Goal: Navigation & Orientation: Find specific page/section

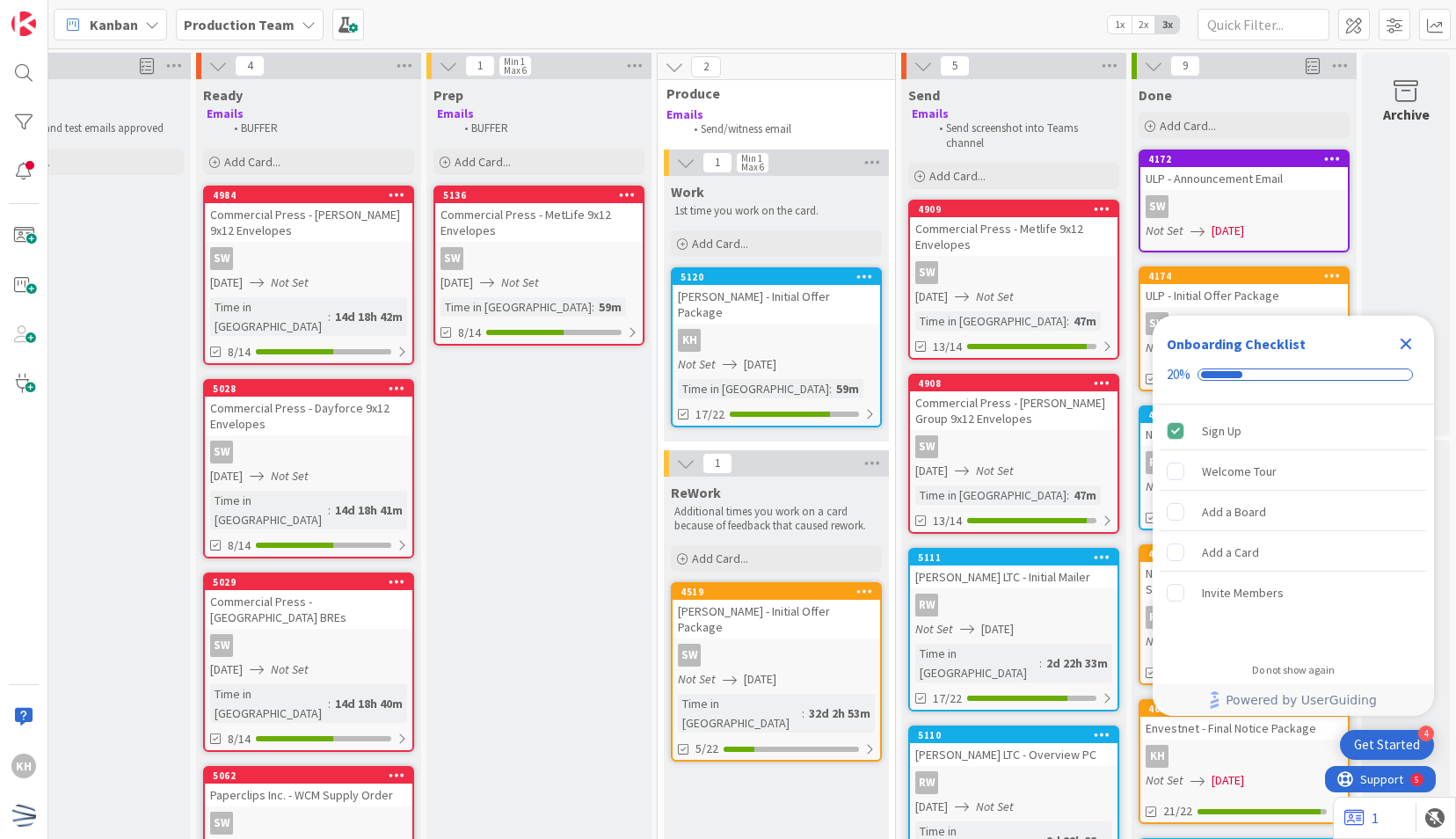
click at [833, 329] on div "KH" at bounding box center [776, 340] width 208 height 23
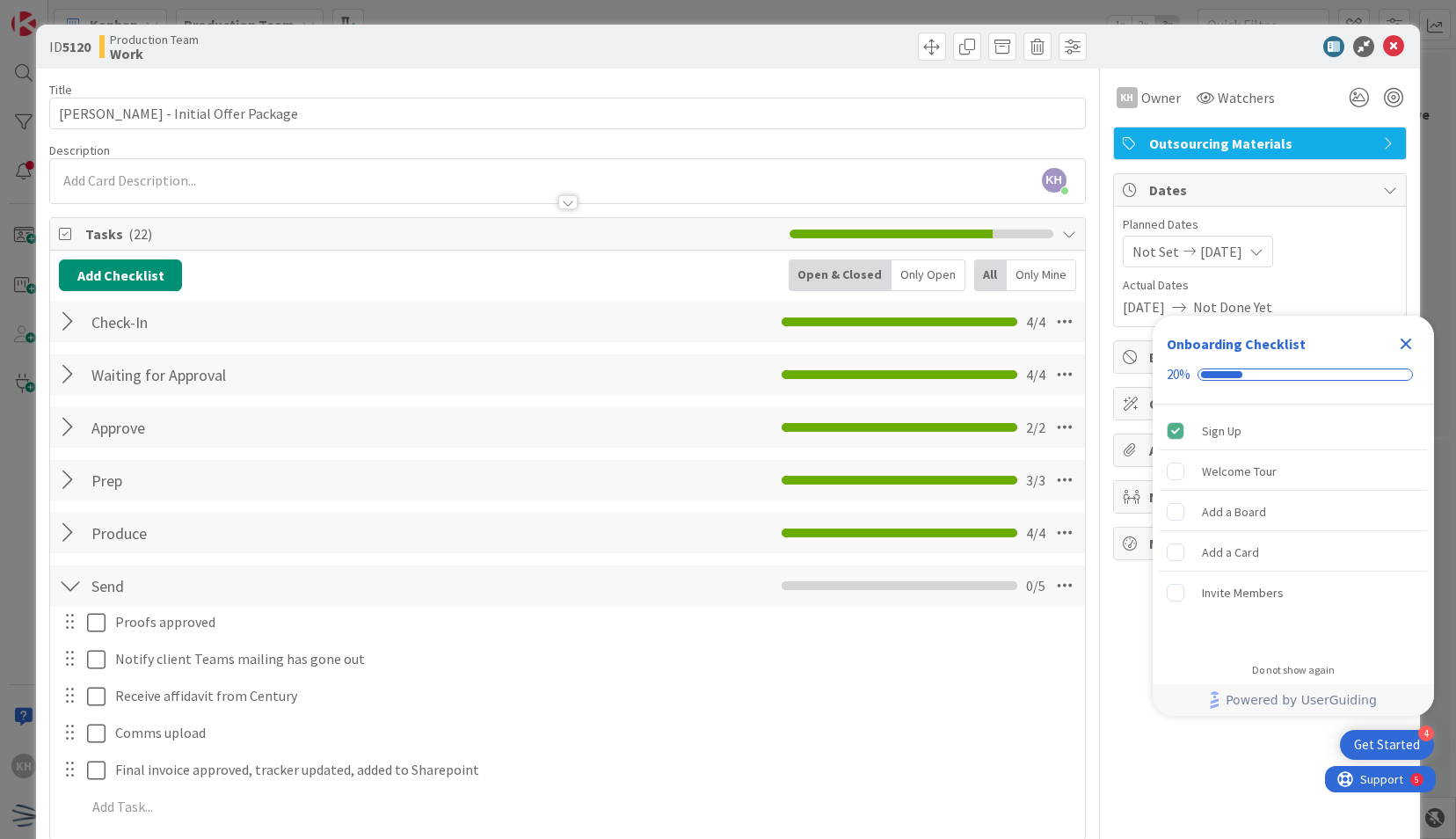
click at [1378, 34] on div "ID 5120 Production Team Work" at bounding box center [728, 46] width 1382 height 44
click at [1384, 44] on icon at bounding box center [1392, 46] width 21 height 21
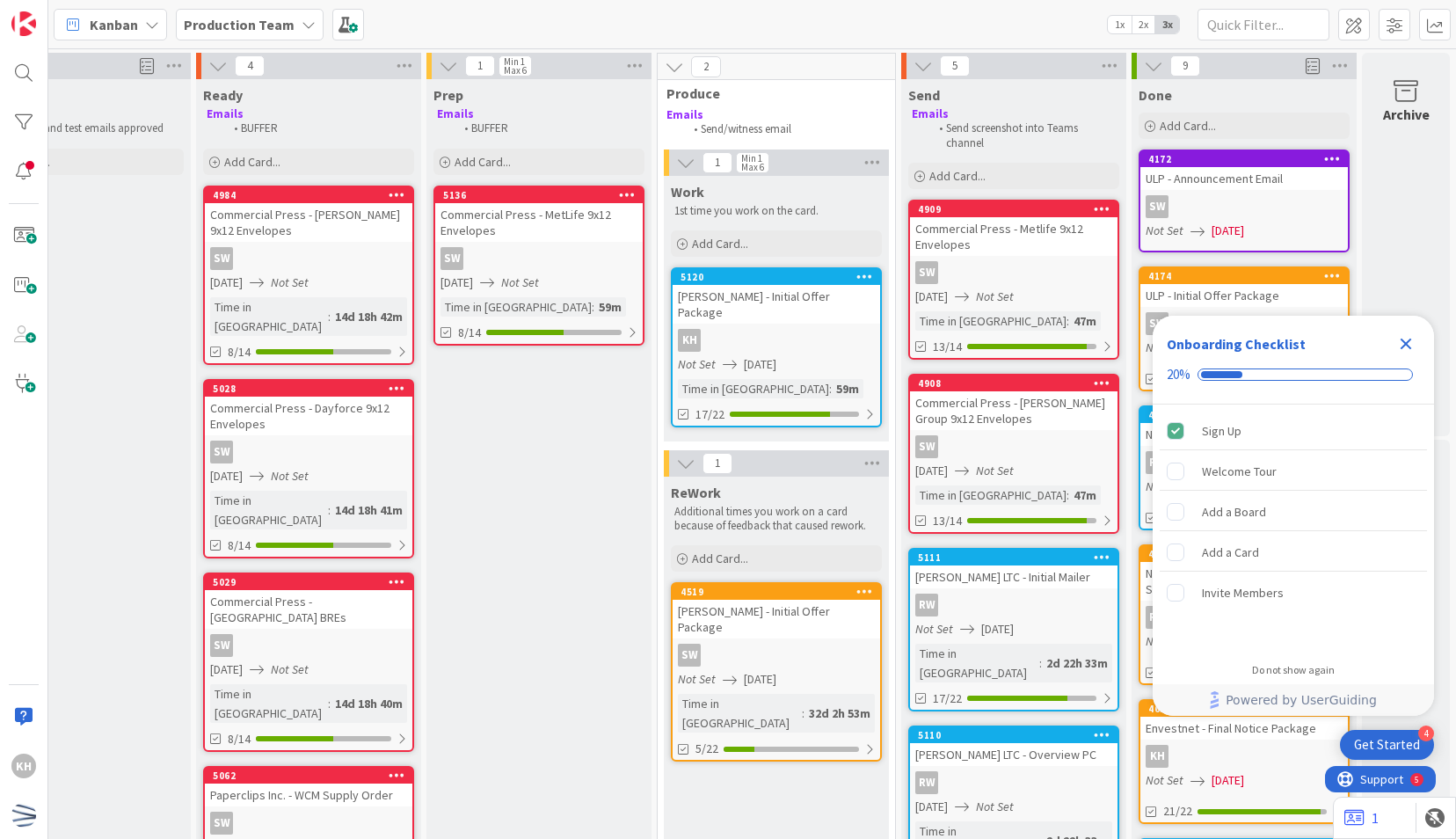
click at [1425, 339] on div "Onboarding Checklist 20%" at bounding box center [1294, 360] width 282 height 89
click at [1418, 349] on div "Close Checklist" at bounding box center [1405, 344] width 29 height 29
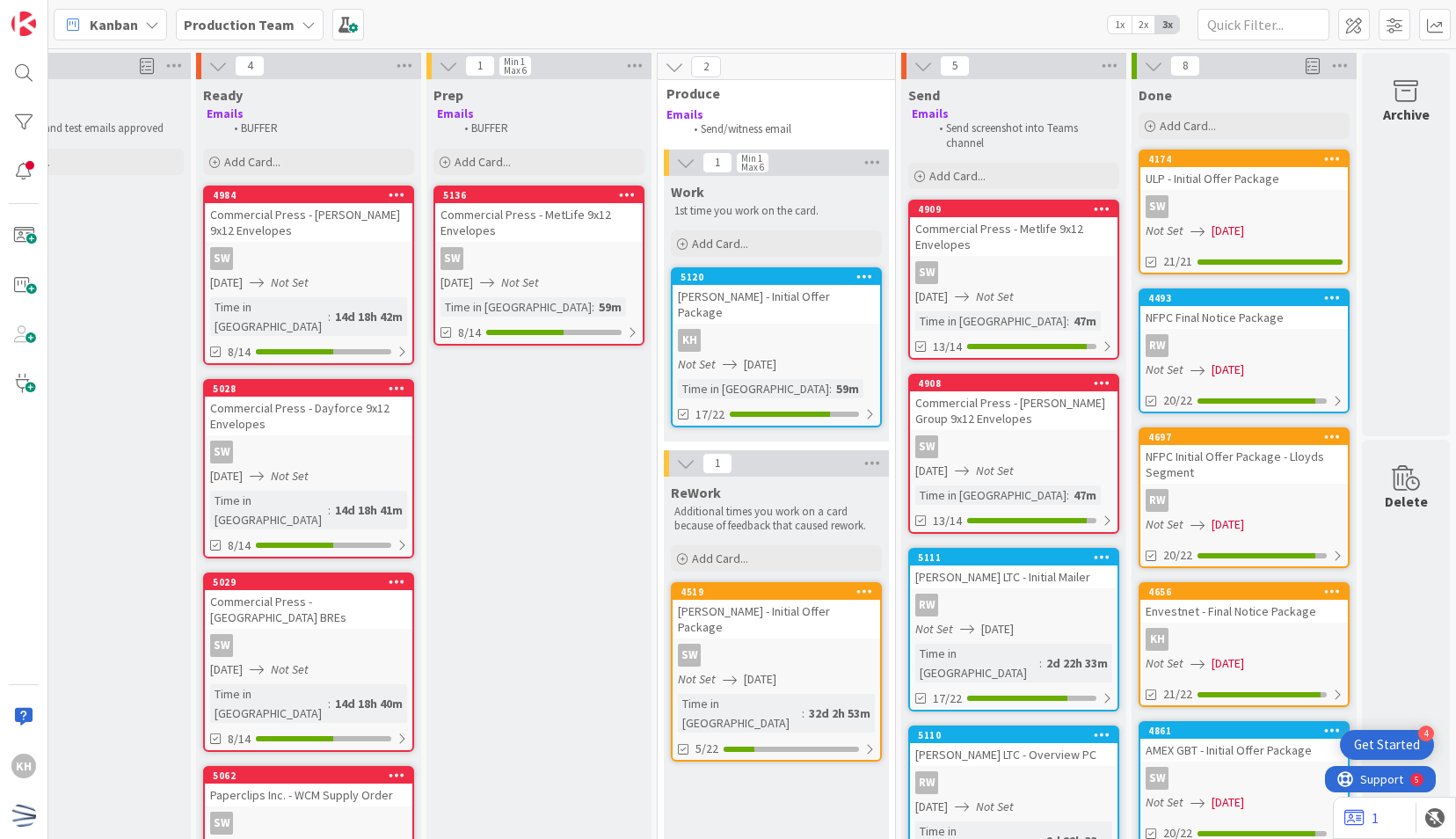
click at [1254, 202] on div "SW" at bounding box center [1243, 206] width 208 height 23
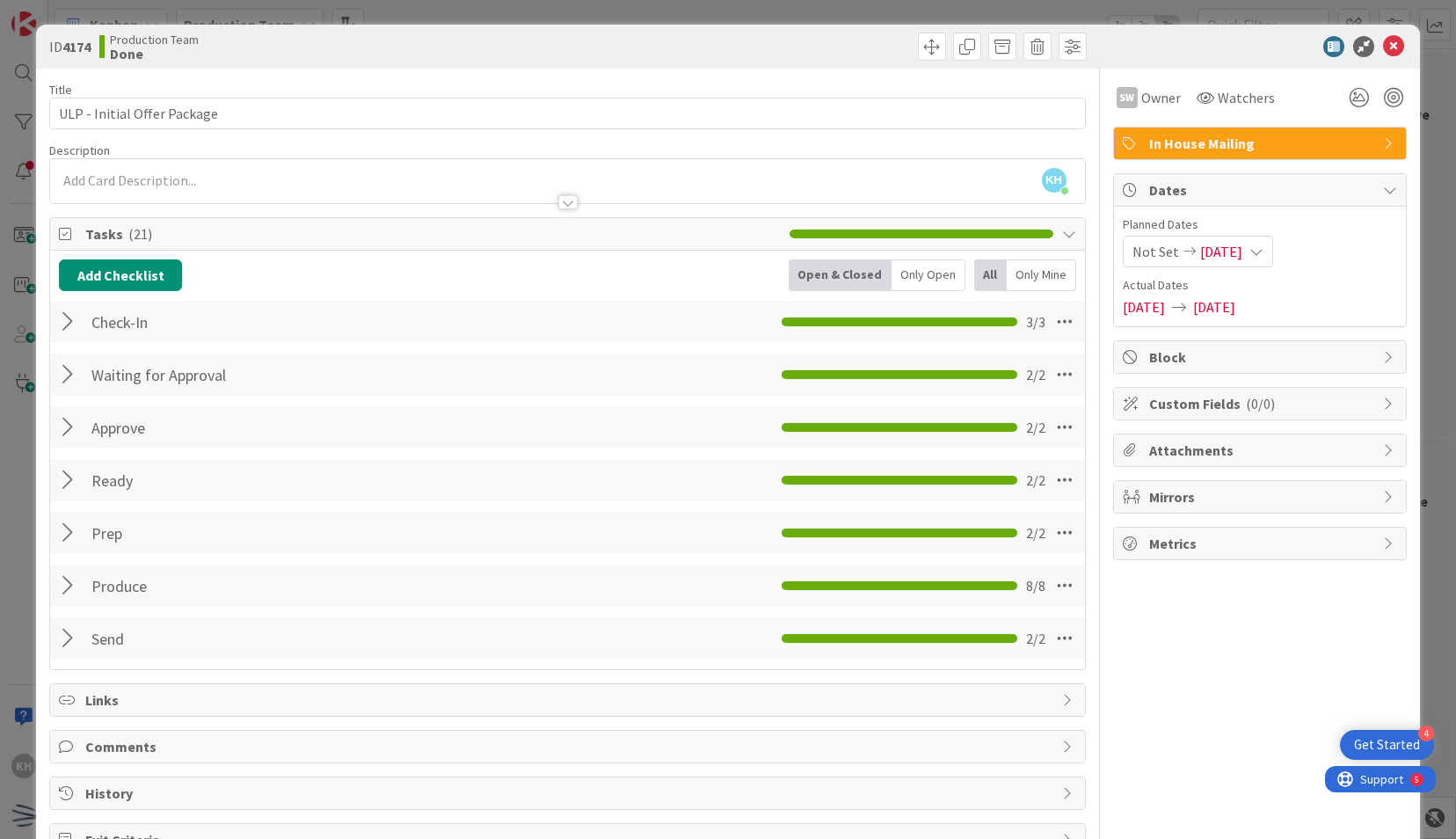
scroll to position [51, 0]
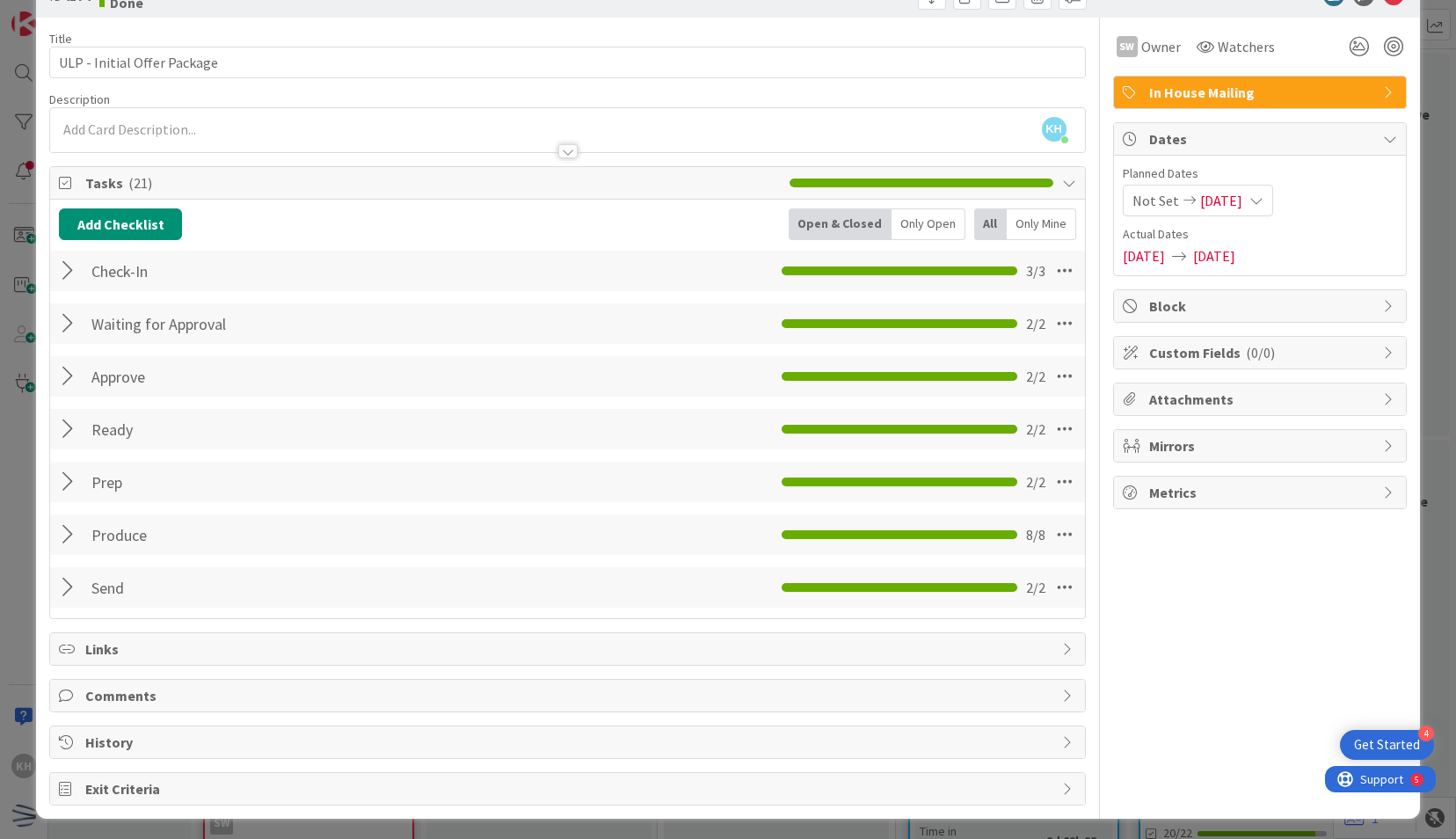
click at [357, 617] on div "Title 27 / 128 ULP - Initial Offer Package Description KH [PERSON_NAME] just jo…" at bounding box center [567, 412] width 1036 height 788
click at [348, 607] on div "Add Checklist Open & Closed Only Open All Only Mine Check-In Checklist Name 8 /…" at bounding box center [567, 409] width 1034 height 419
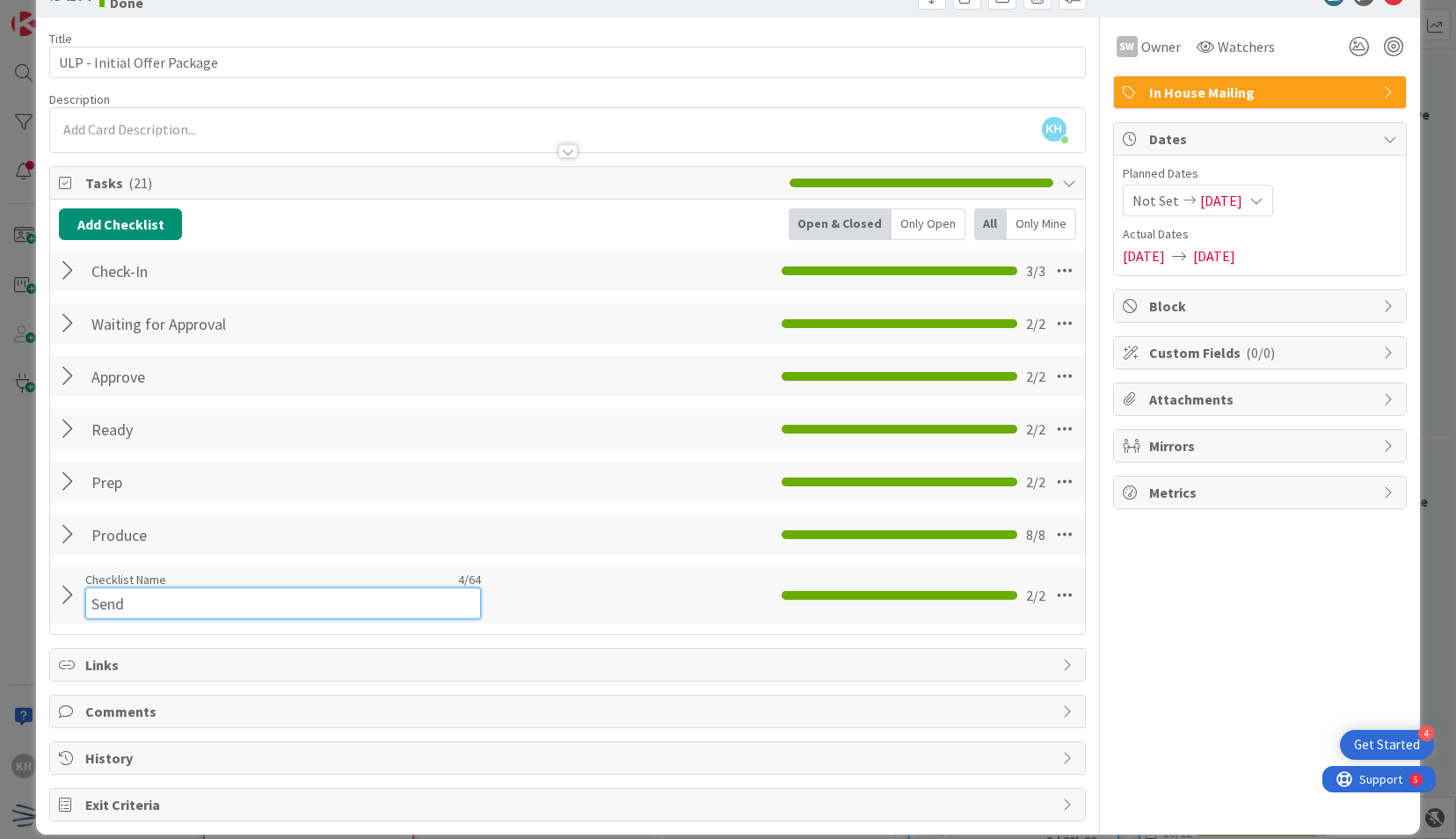
click at [307, 592] on input "Send" at bounding box center [284, 603] width 396 height 32
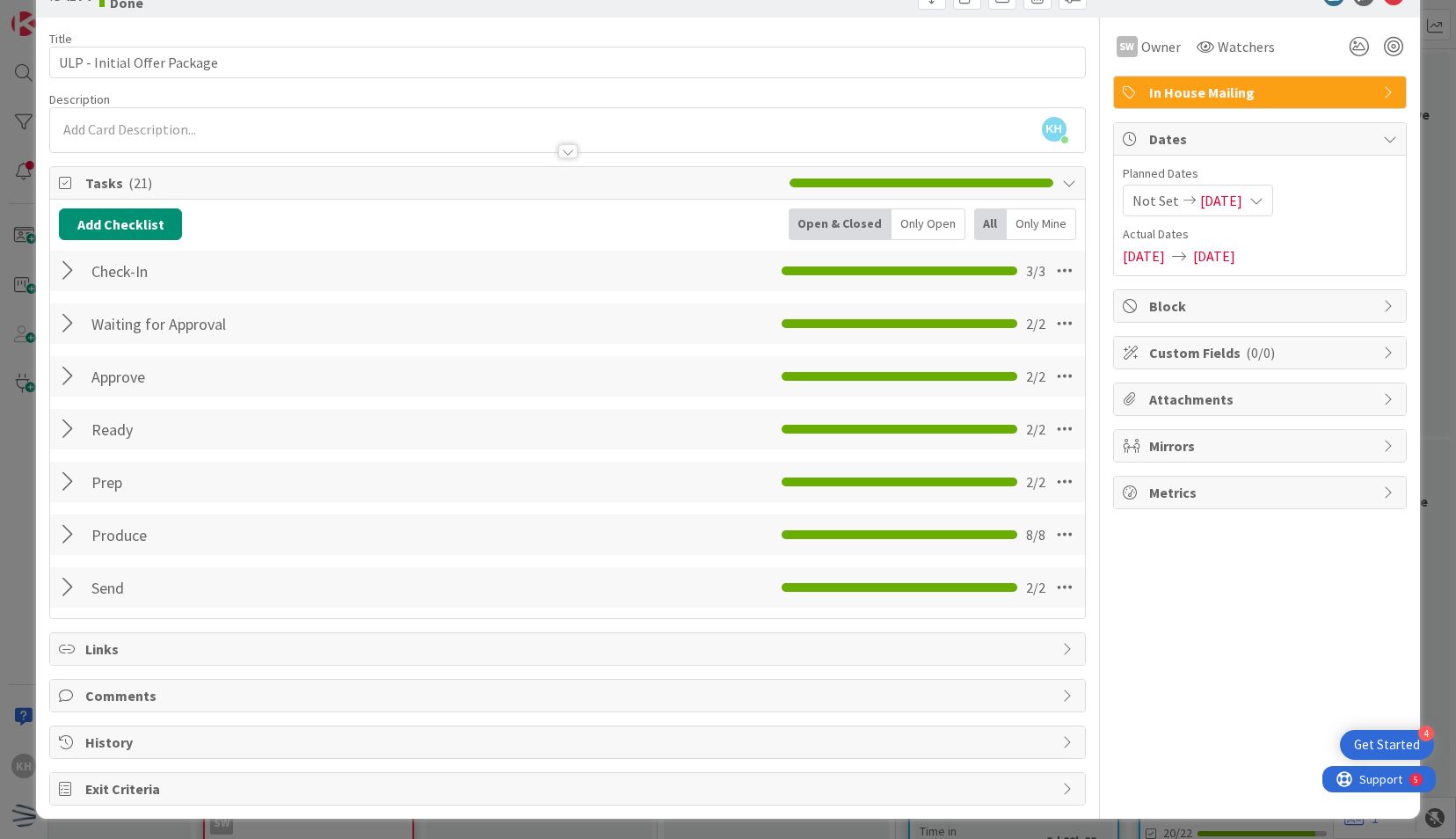
click at [60, 590] on div at bounding box center [70, 587] width 23 height 32
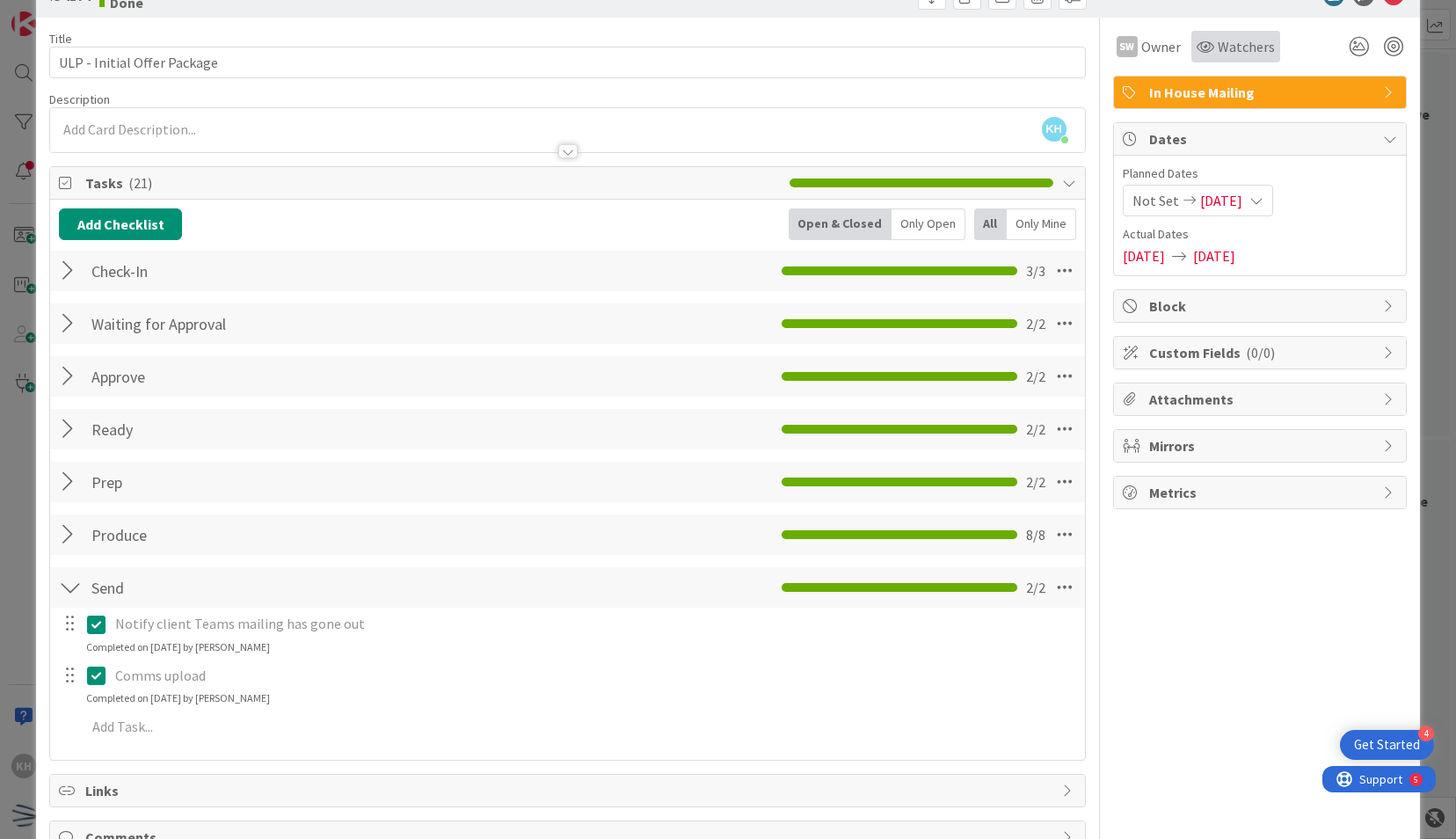
scroll to position [0, 0]
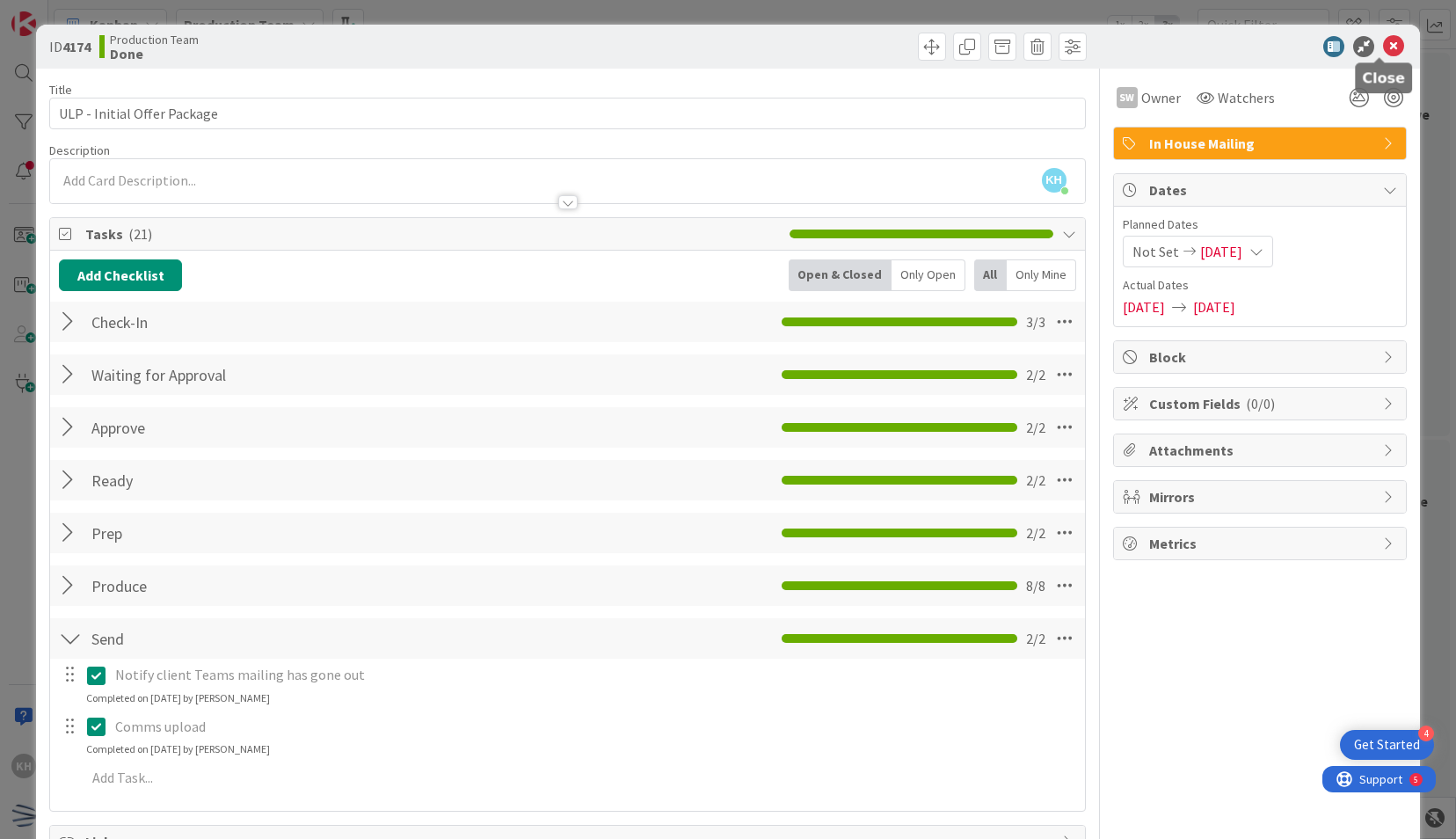
click at [1382, 39] on icon at bounding box center [1392, 46] width 21 height 21
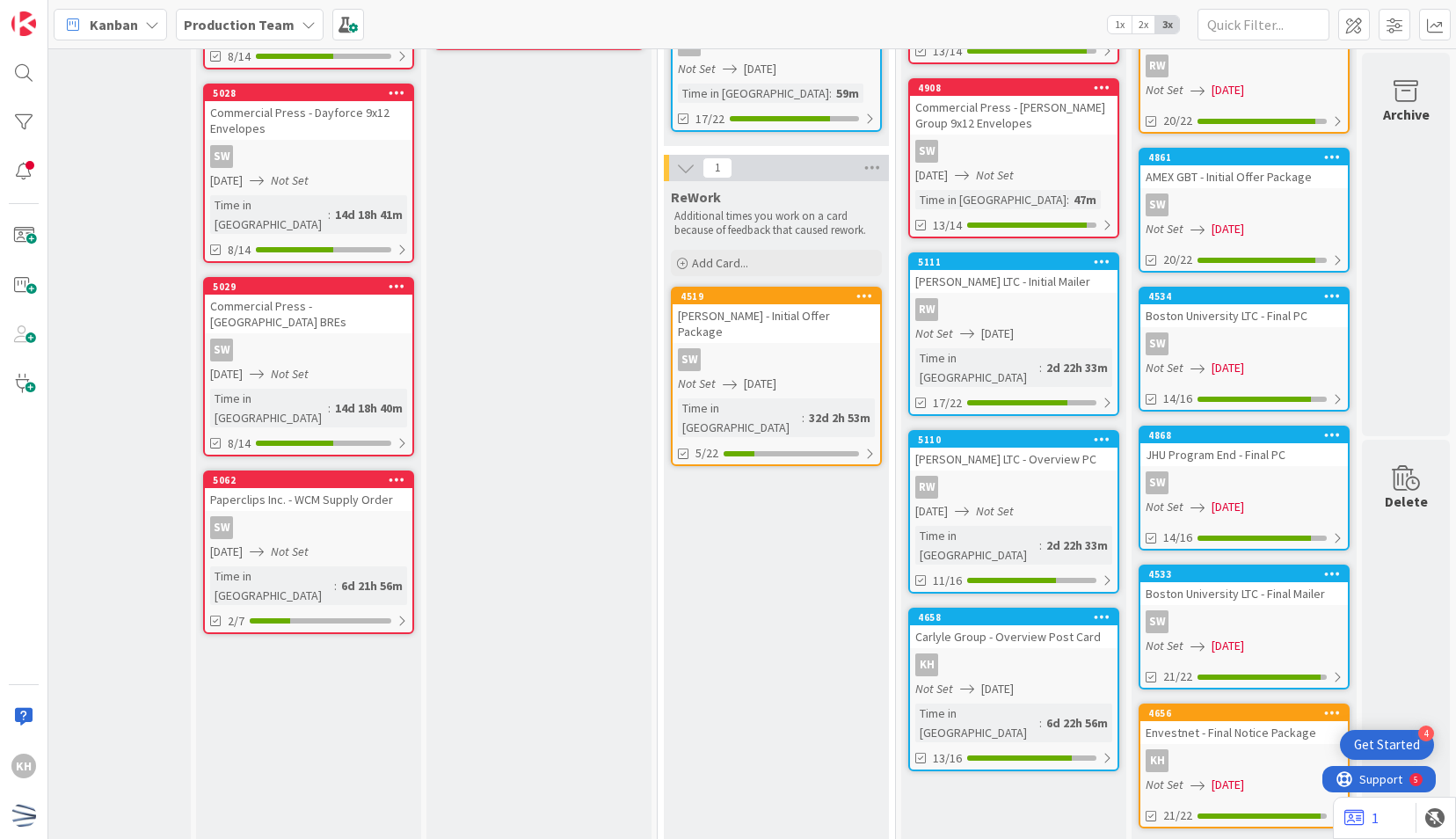
click at [965, 320] on link "5111 [PERSON_NAME] LTC - Initial [PERSON_NAME] Not Set [DATE] Time in [GEOGRAPH…" at bounding box center [1013, 334] width 211 height 163
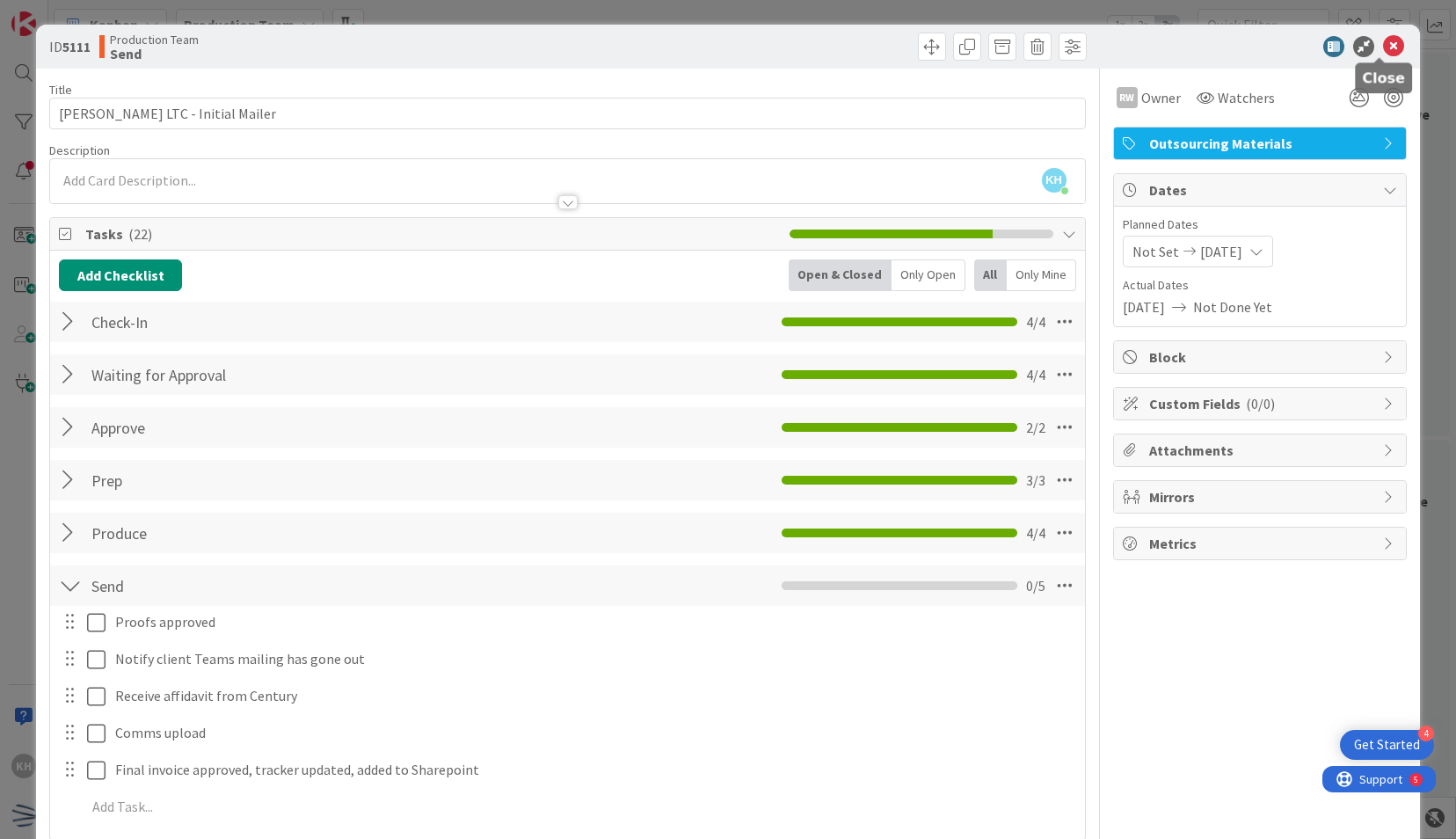
click at [1385, 37] on icon at bounding box center [1392, 46] width 21 height 21
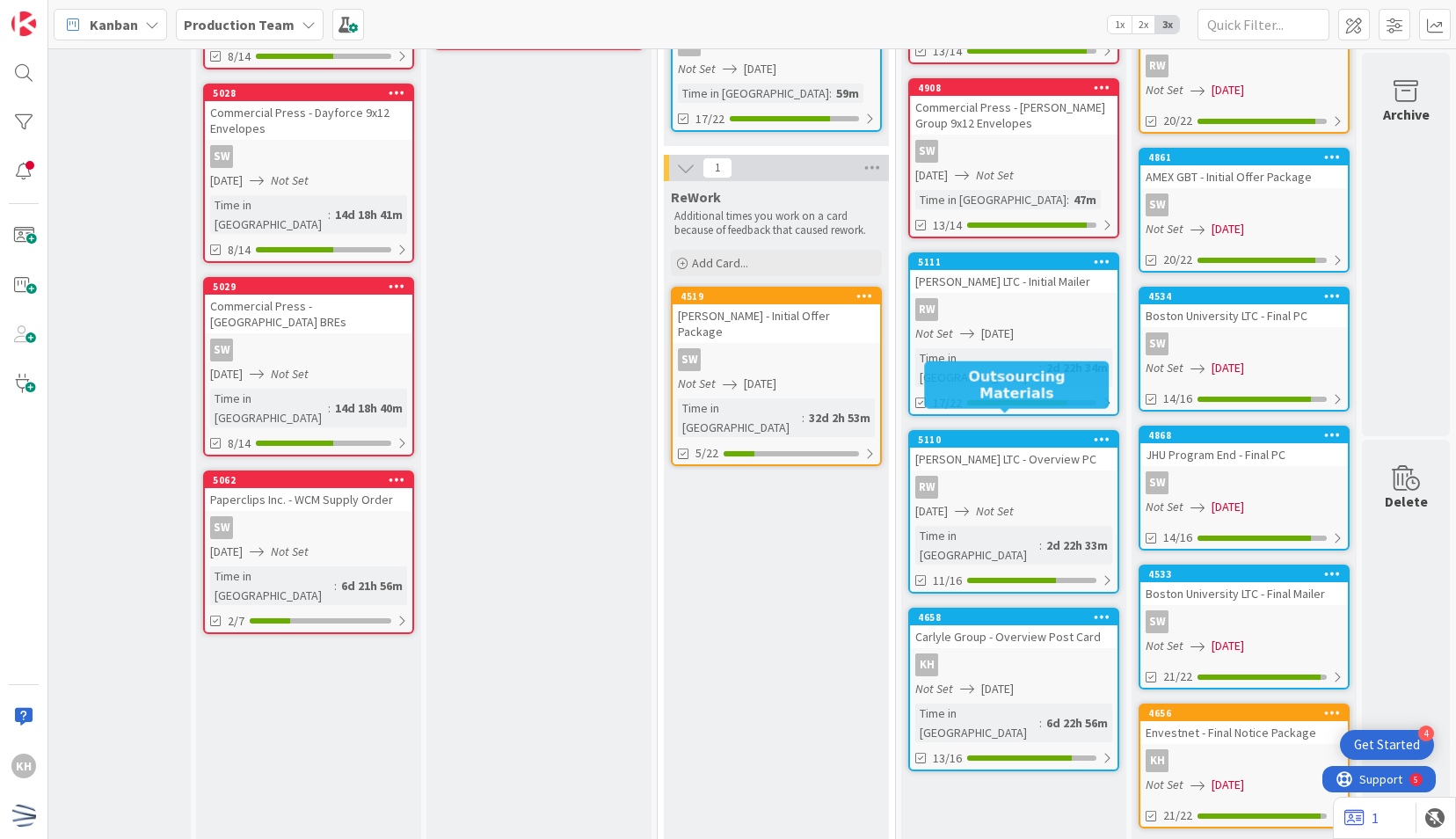
click at [1036, 447] on div "[PERSON_NAME] LTC - Overview PC" at bounding box center [1013, 458] width 208 height 23
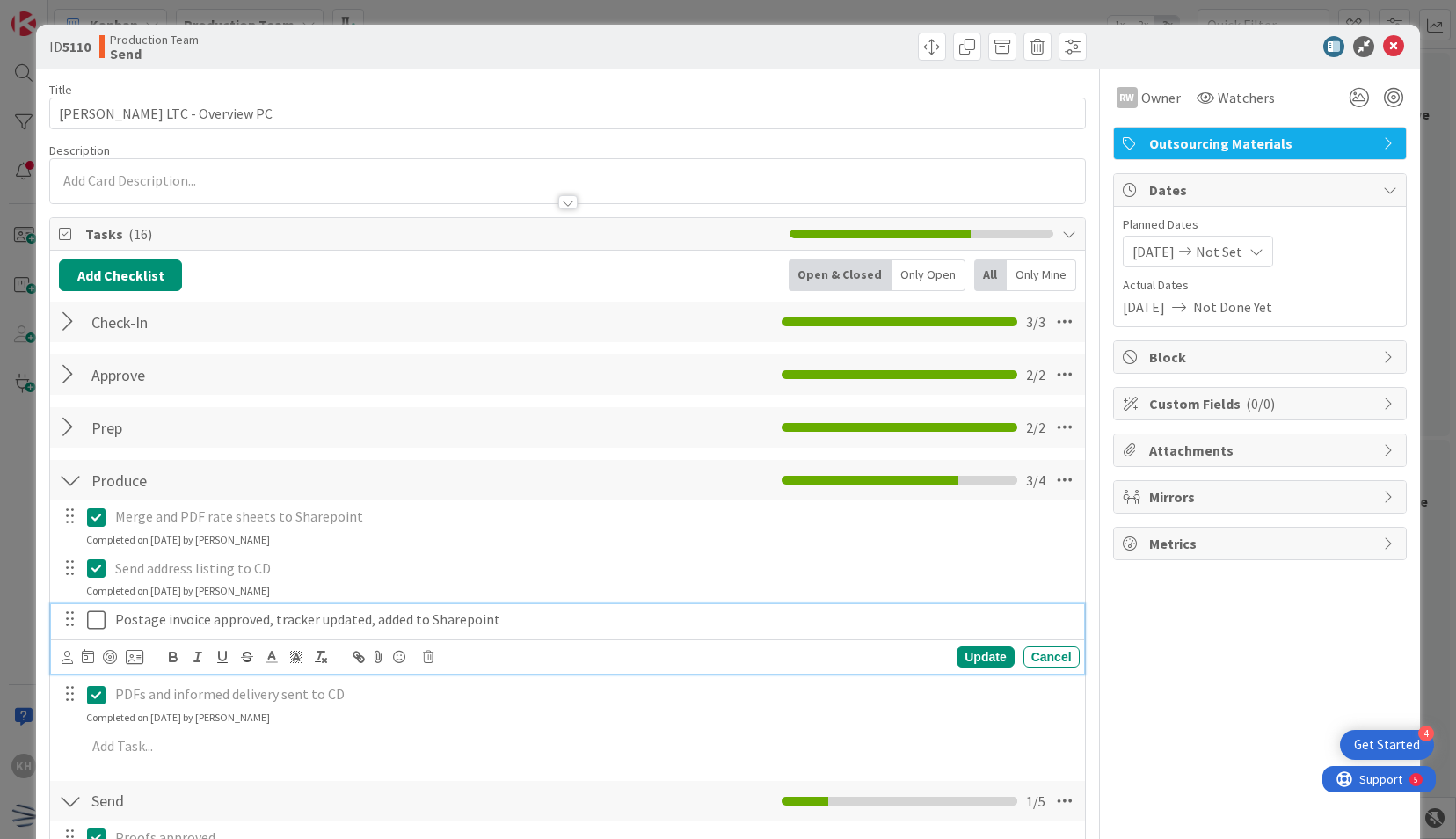
click at [96, 611] on icon at bounding box center [95, 619] width 19 height 21
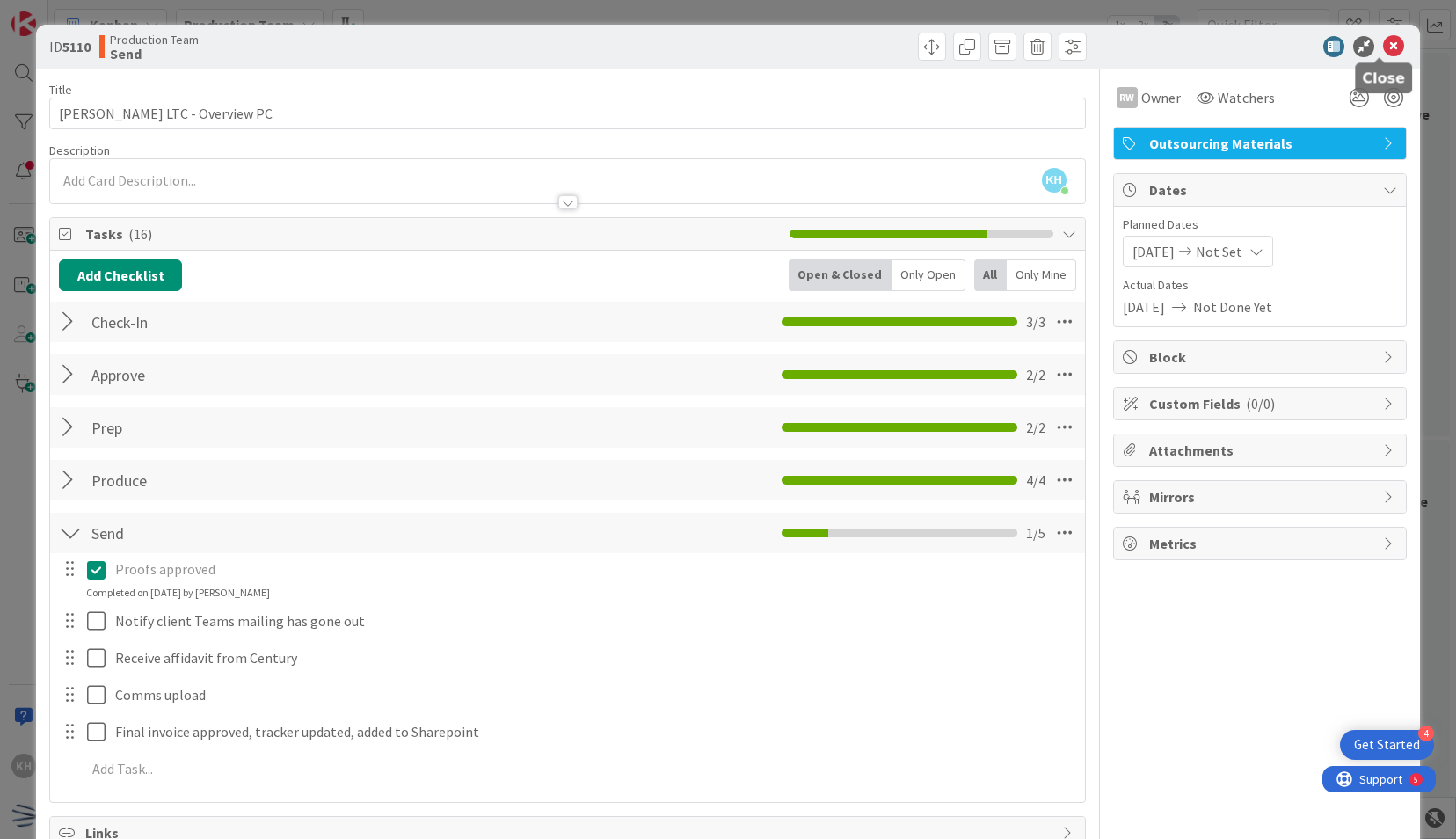
click at [1385, 52] on icon at bounding box center [1392, 46] width 21 height 21
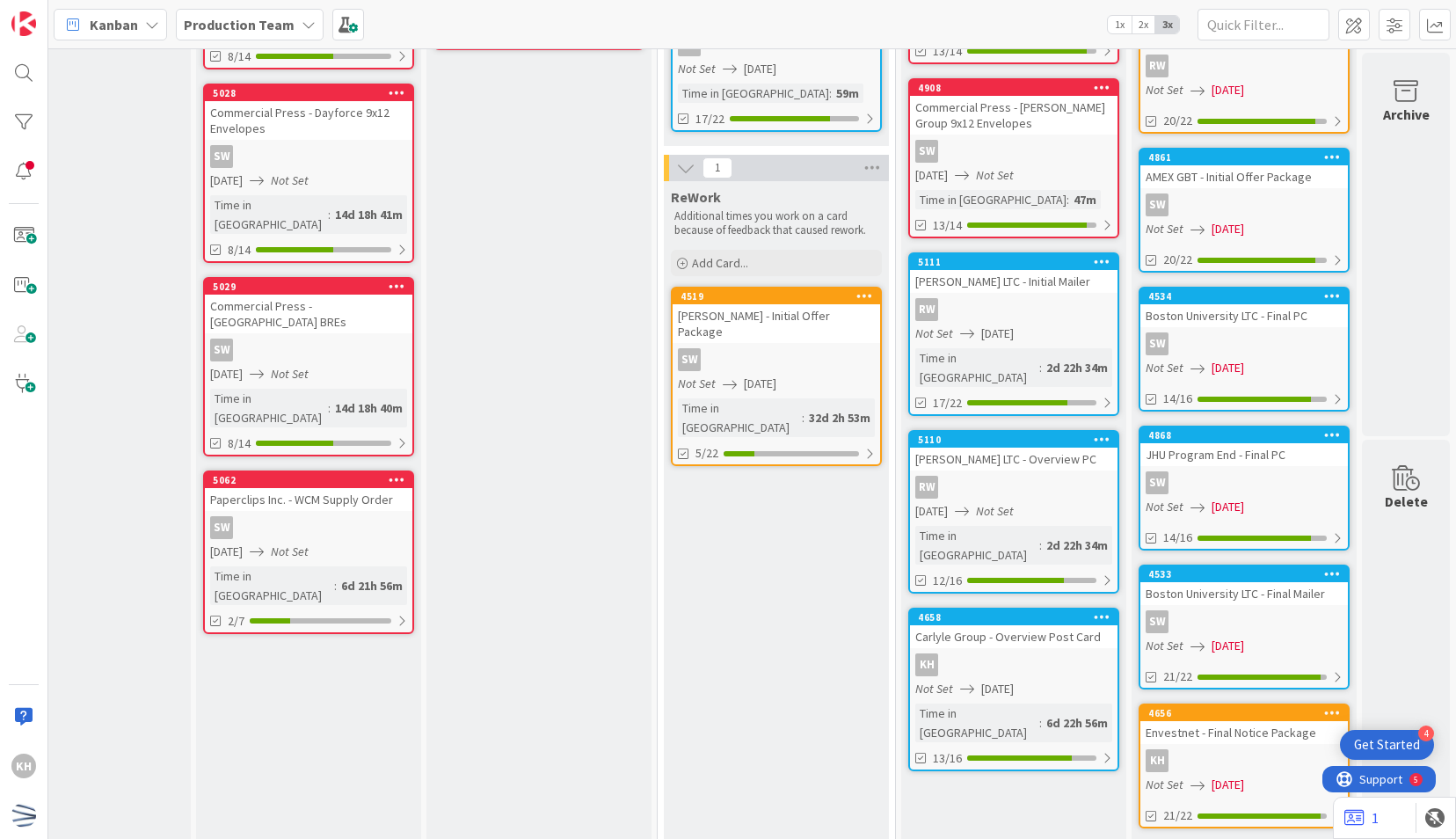
click at [1030, 501] on link "5110 [PERSON_NAME] LTC - Overview PC RW [DATE] Not Set Time in [GEOGRAPHIC_DATA…" at bounding box center [1013, 512] width 211 height 163
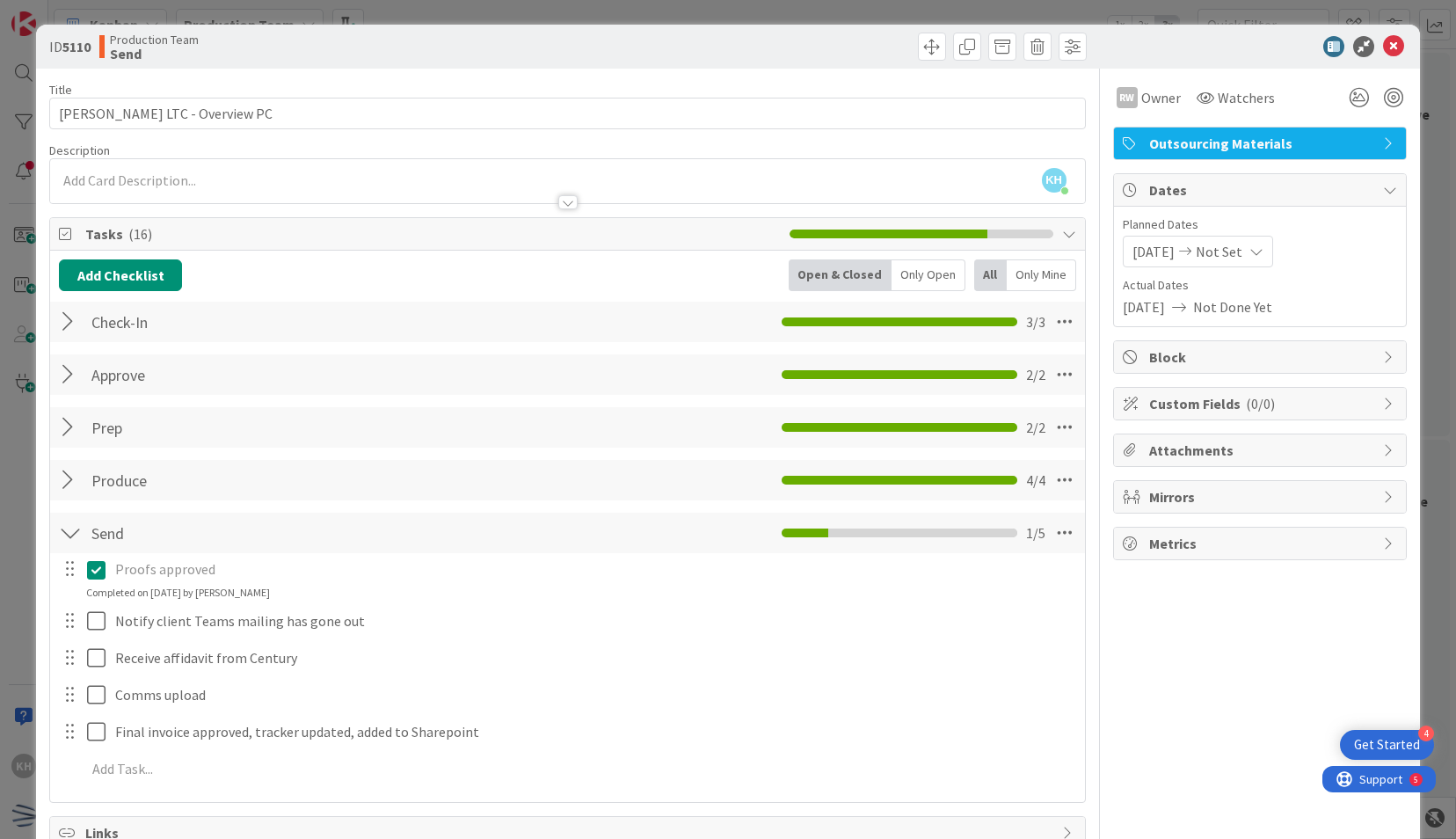
click at [1386, 29] on div "ID 5110 Production Team Send" at bounding box center [728, 46] width 1382 height 44
click at [1382, 52] on icon at bounding box center [1392, 46] width 21 height 21
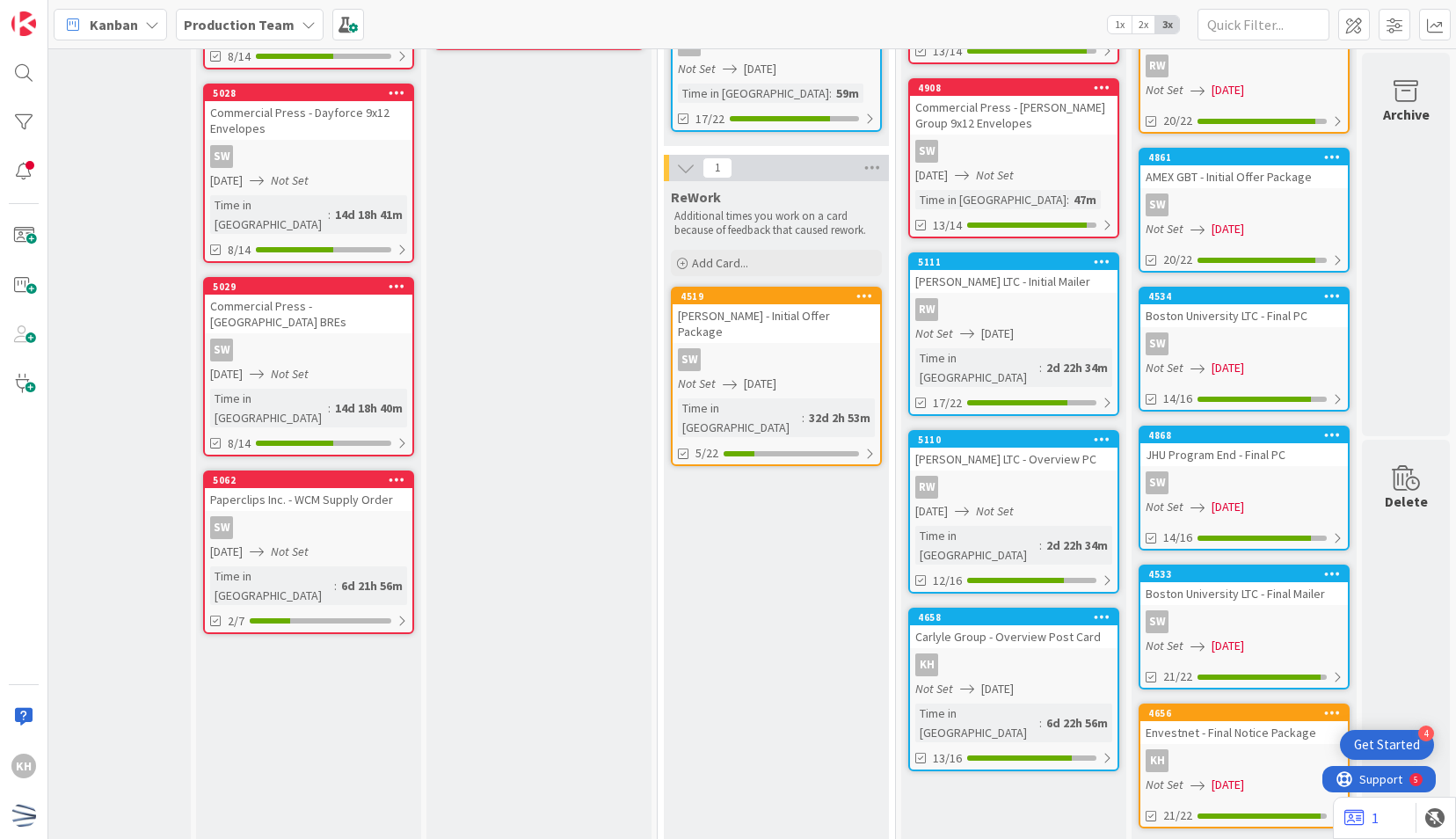
click at [1056, 679] on div "Not Set [DATE]" at bounding box center [1015, 688] width 202 height 19
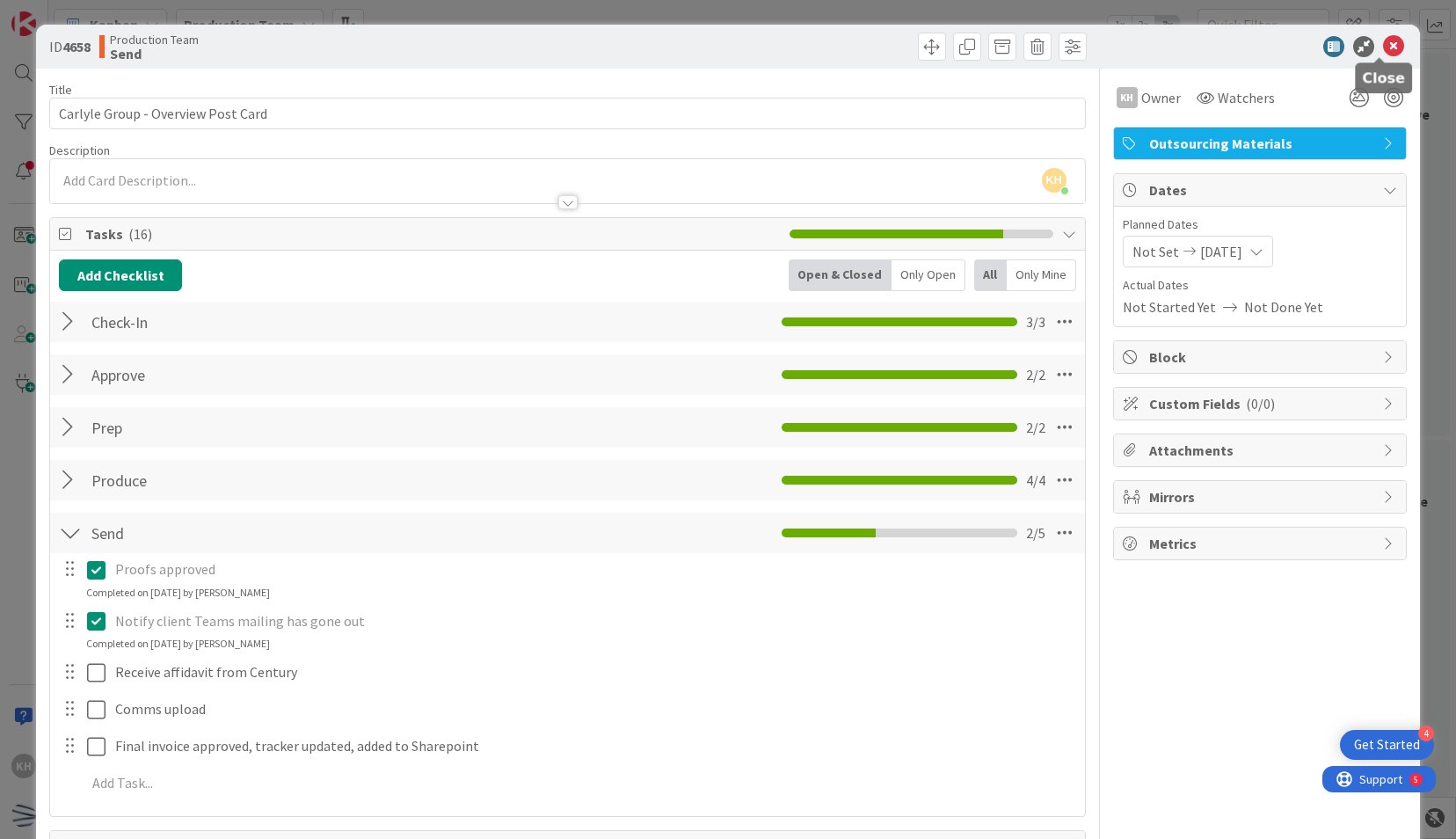
click at [1382, 37] on icon at bounding box center [1392, 46] width 21 height 21
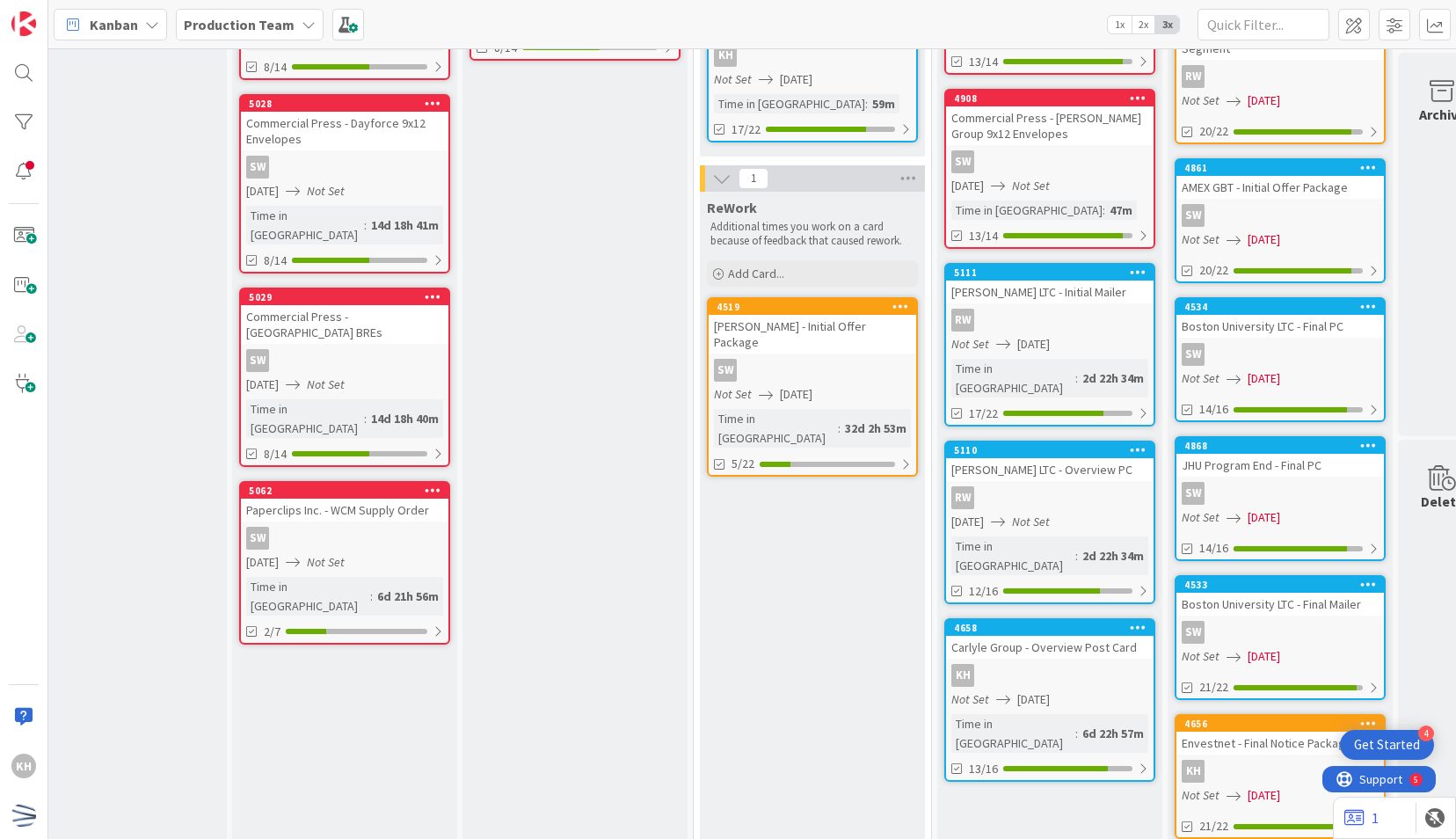
scroll to position [285, 636]
